Goal: Task Accomplishment & Management: Manage account settings

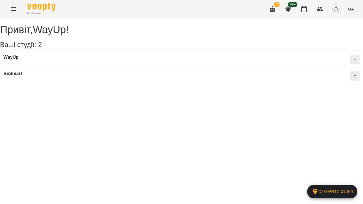
click at [13, 7] on icon "Menu" at bounding box center [13, 9] width 7 height 7
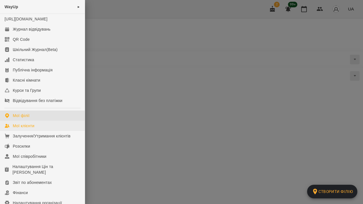
click at [18, 129] on div "Мої клієнти" at bounding box center [24, 126] width 22 height 6
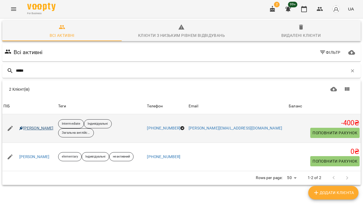
type input "*****"
click at [24, 128] on link "[PERSON_NAME]" at bounding box center [36, 129] width 34 height 6
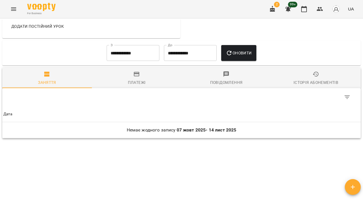
scroll to position [371, 0]
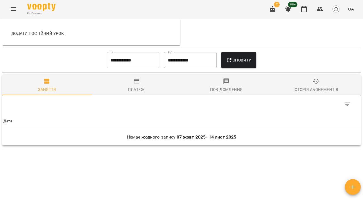
click at [135, 52] on input "**********" at bounding box center [133, 60] width 53 height 16
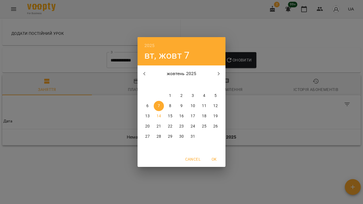
click at [169, 95] on p "1" at bounding box center [170, 96] width 2 height 6
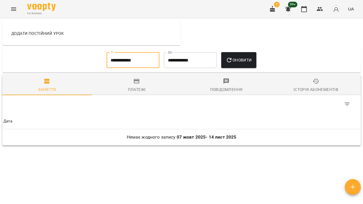
click at [142, 52] on input "**********" at bounding box center [133, 60] width 53 height 16
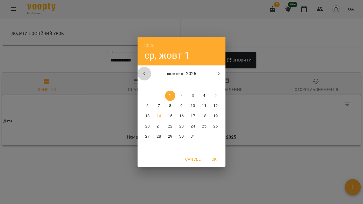
click at [147, 75] on icon "button" at bounding box center [144, 73] width 7 height 7
click at [145, 93] on button "1" at bounding box center [148, 96] width 10 height 10
type input "**********"
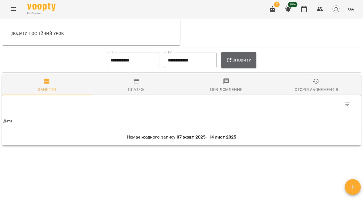
click at [240, 57] on span "Оновити" at bounding box center [239, 60] width 26 height 7
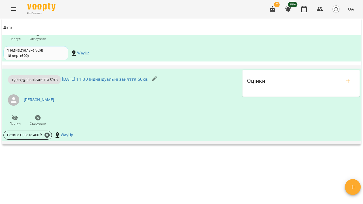
scroll to position [605, 0]
click at [48, 133] on icon at bounding box center [47, 136] width 6 height 6
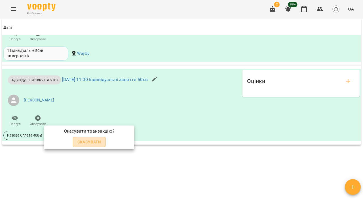
click at [91, 145] on button "Скасувати" at bounding box center [89, 142] width 33 height 10
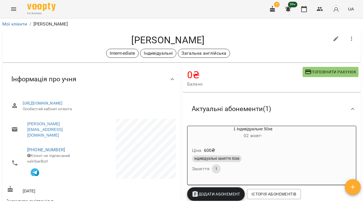
scroll to position [0, 0]
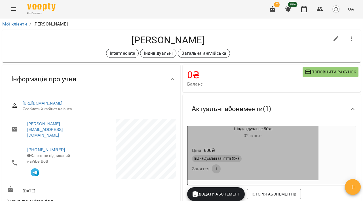
click at [252, 146] on div "Ціна 600 ₴" at bounding box center [253, 151] width 124 height 10
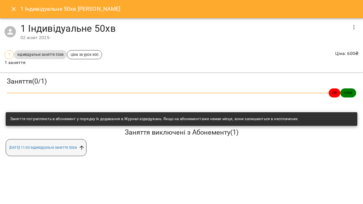
click at [84, 146] on icon at bounding box center [81, 148] width 4 height 4
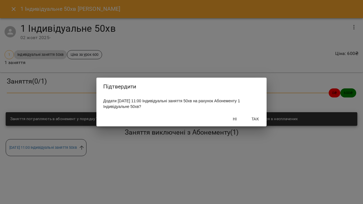
click at [251, 122] on span "Так" at bounding box center [256, 119] width 14 height 7
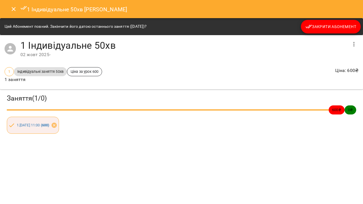
click at [12, 12] on button "Close" at bounding box center [14, 9] width 14 height 14
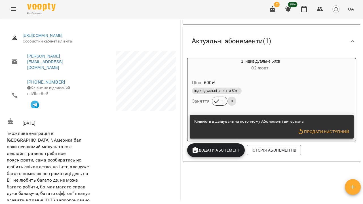
scroll to position [68, 0]
